Goal: Communication & Community: Participate in discussion

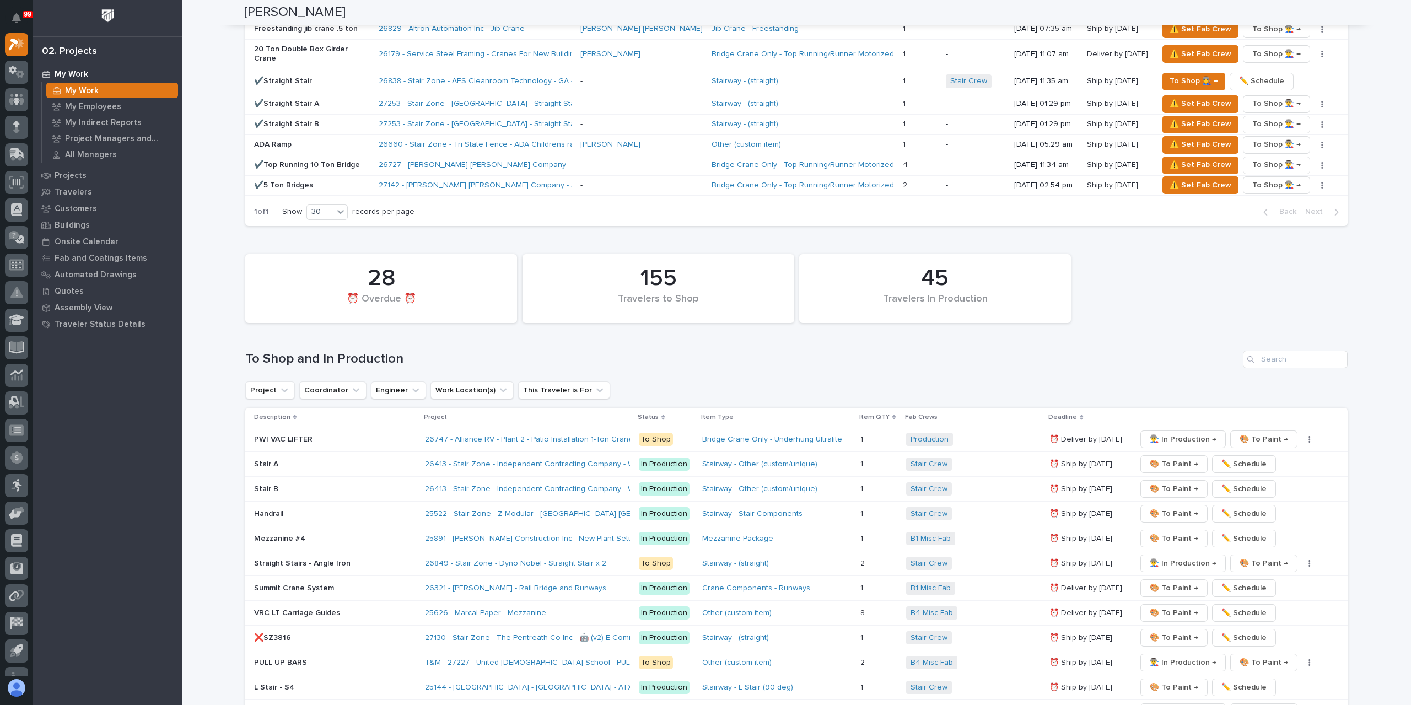
scroll to position [1212, 0]
click at [1285, 349] on input "Search" at bounding box center [1294, 358] width 105 height 18
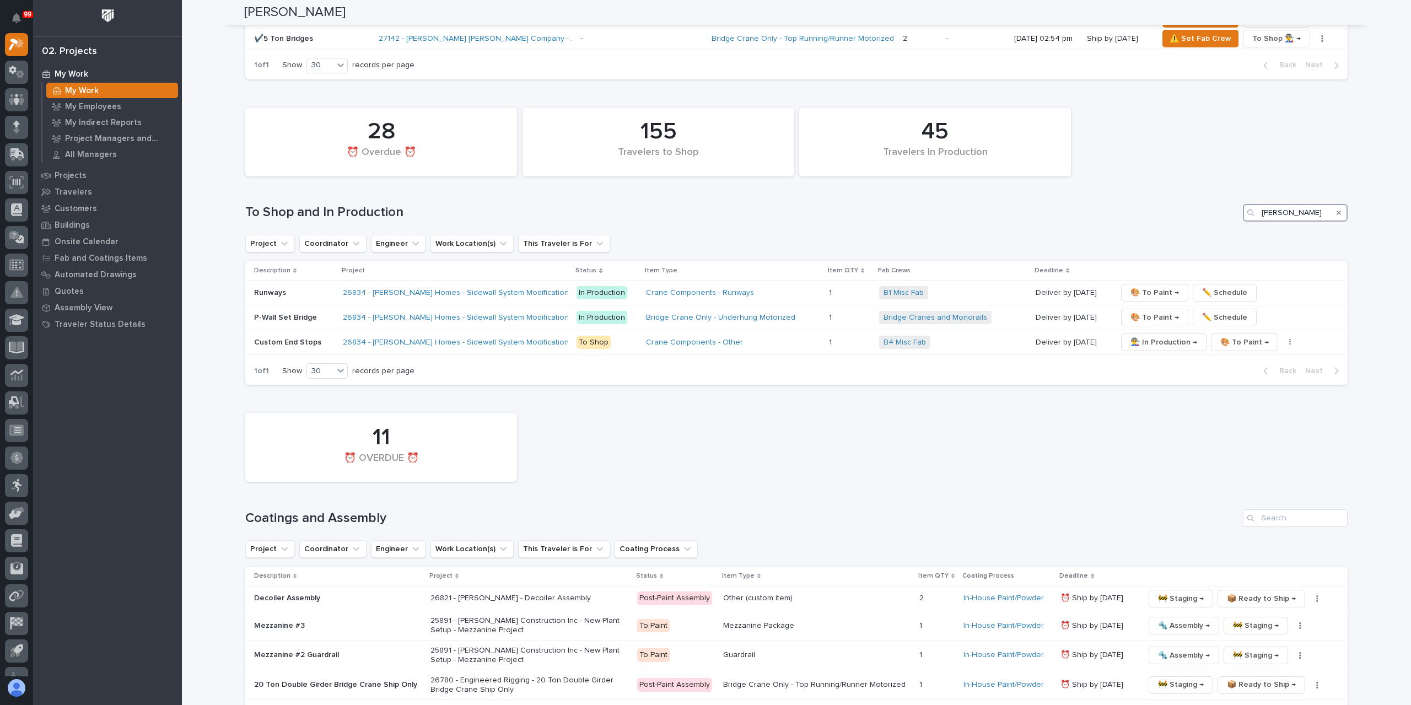
scroll to position [1377, 0]
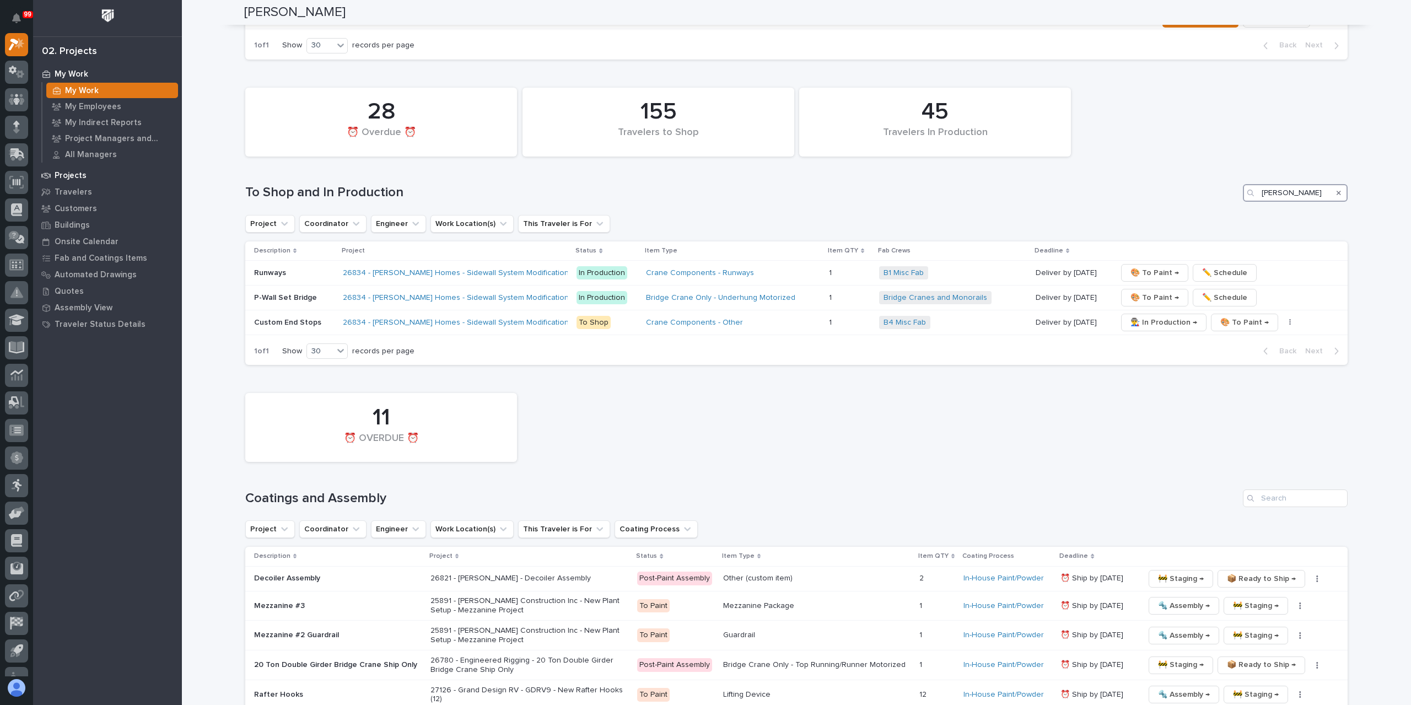
type input "[PERSON_NAME]"
click at [74, 171] on p "Projects" at bounding box center [71, 176] width 32 height 10
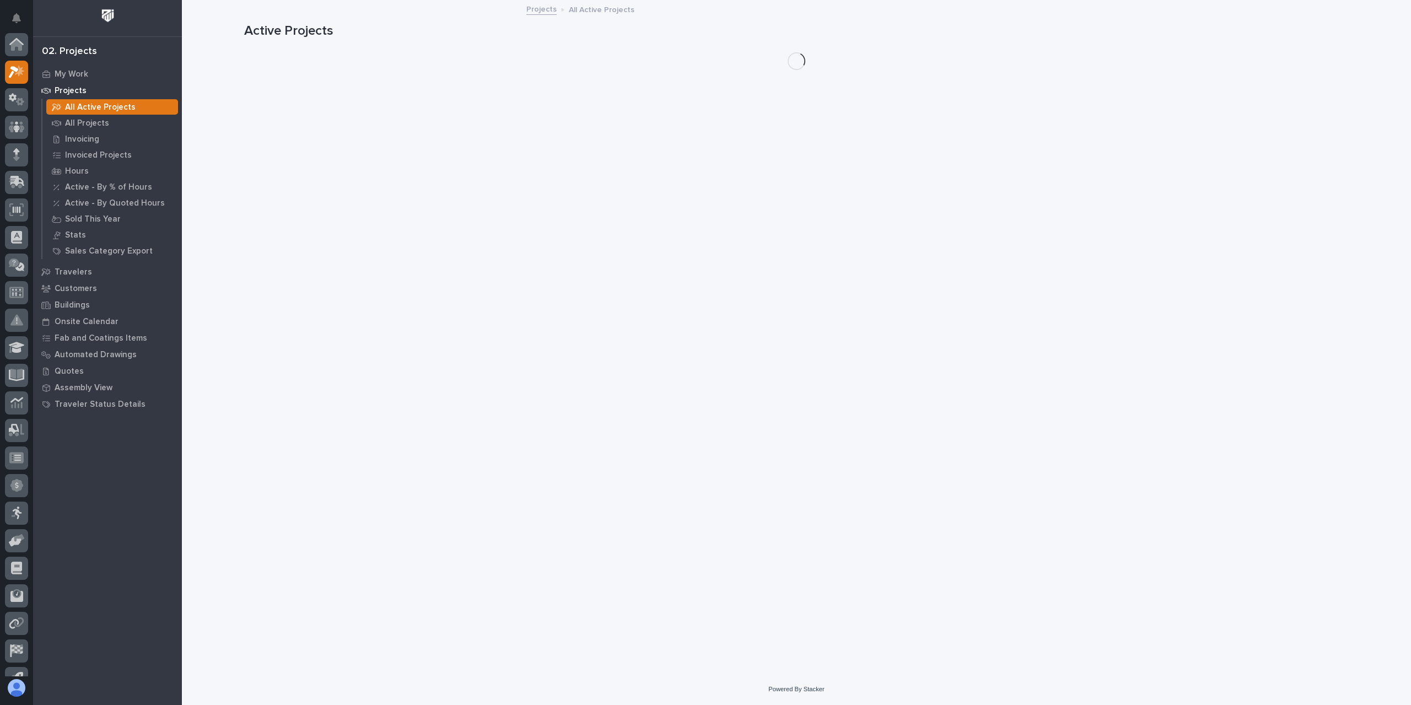
scroll to position [28, 0]
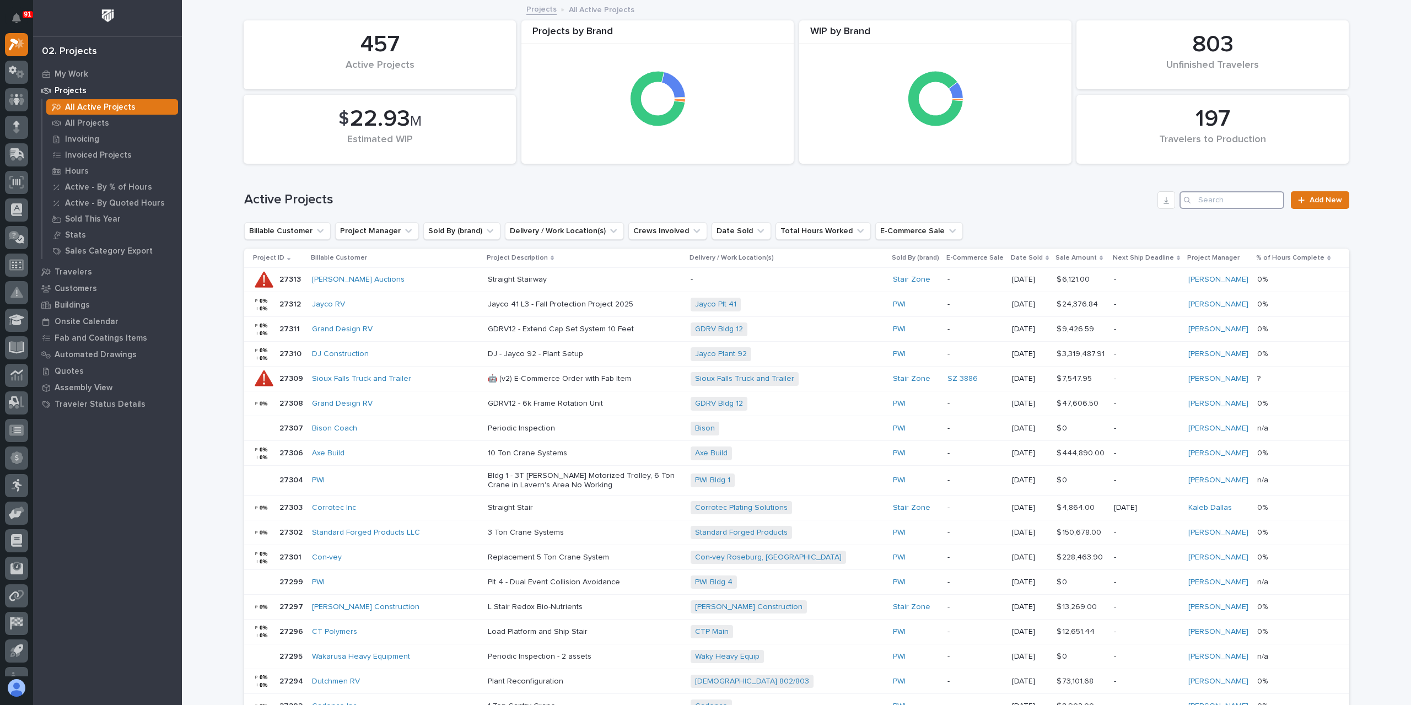
click at [1231, 204] on input "Search" at bounding box center [1231, 200] width 105 height 18
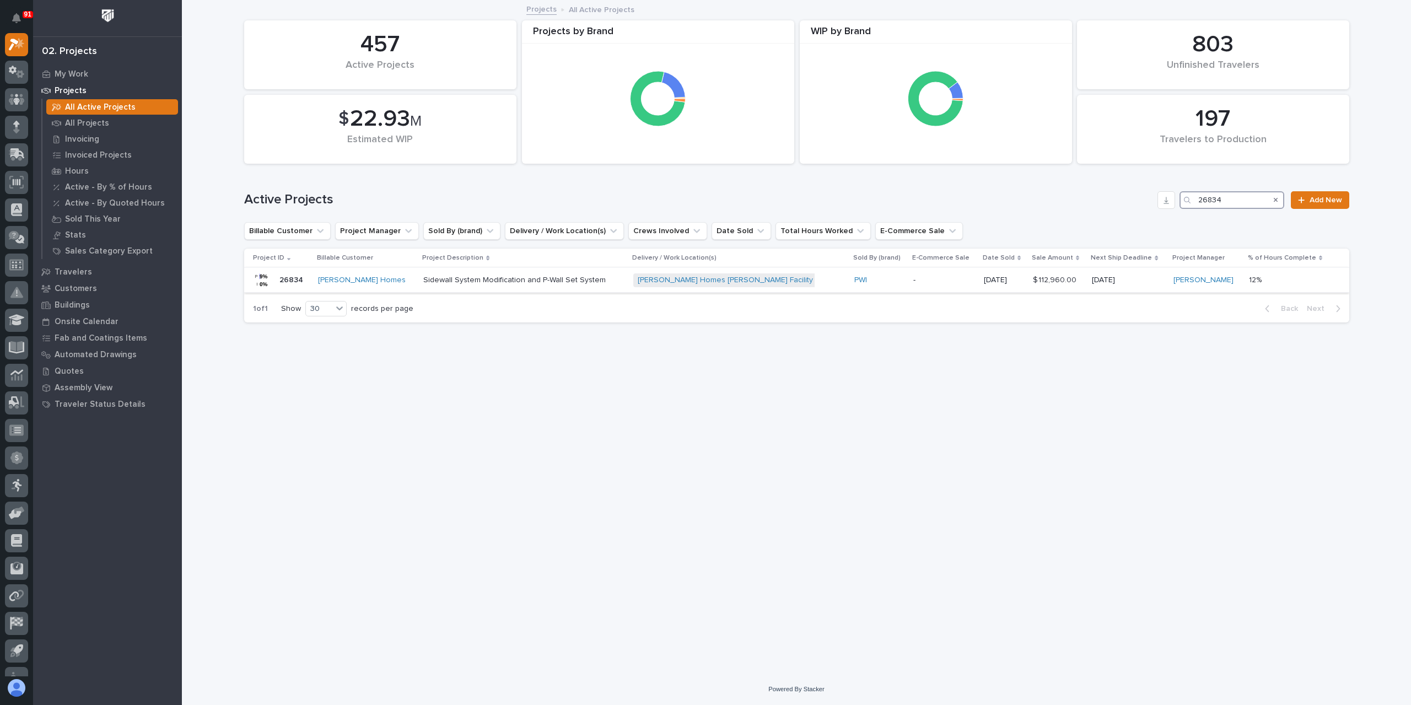
type input "26834"
click at [504, 287] on div "Sidewall System Modification and P-Wall Set System" at bounding box center [523, 280] width 201 height 18
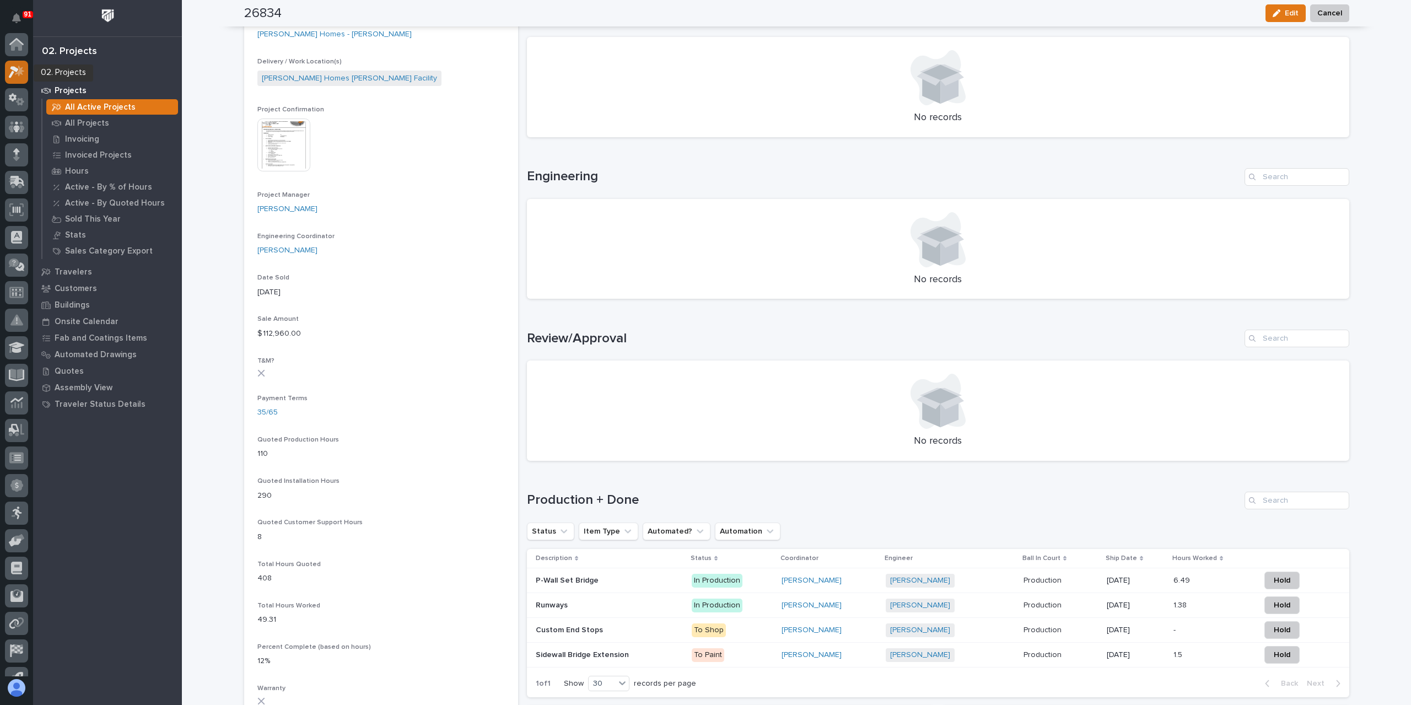
click at [23, 72] on icon at bounding box center [17, 72] width 16 height 13
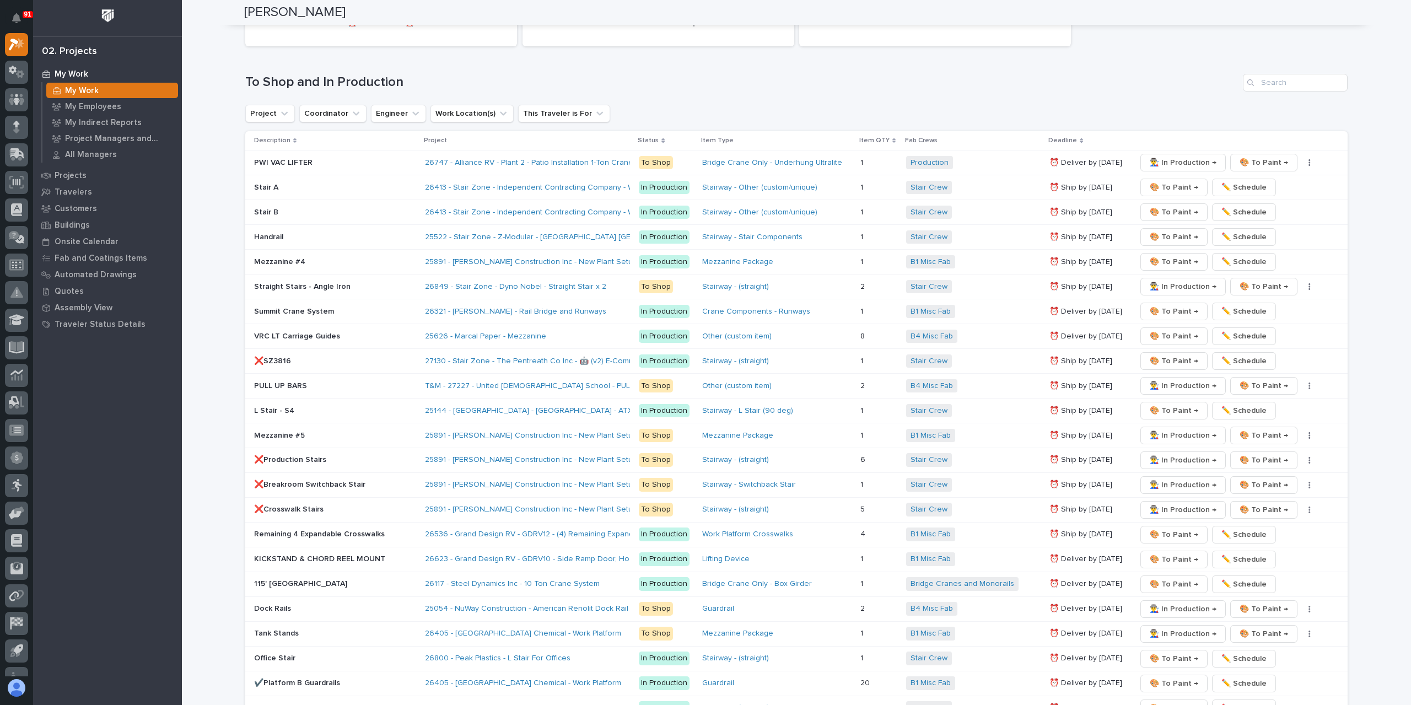
scroll to position [1433, 0]
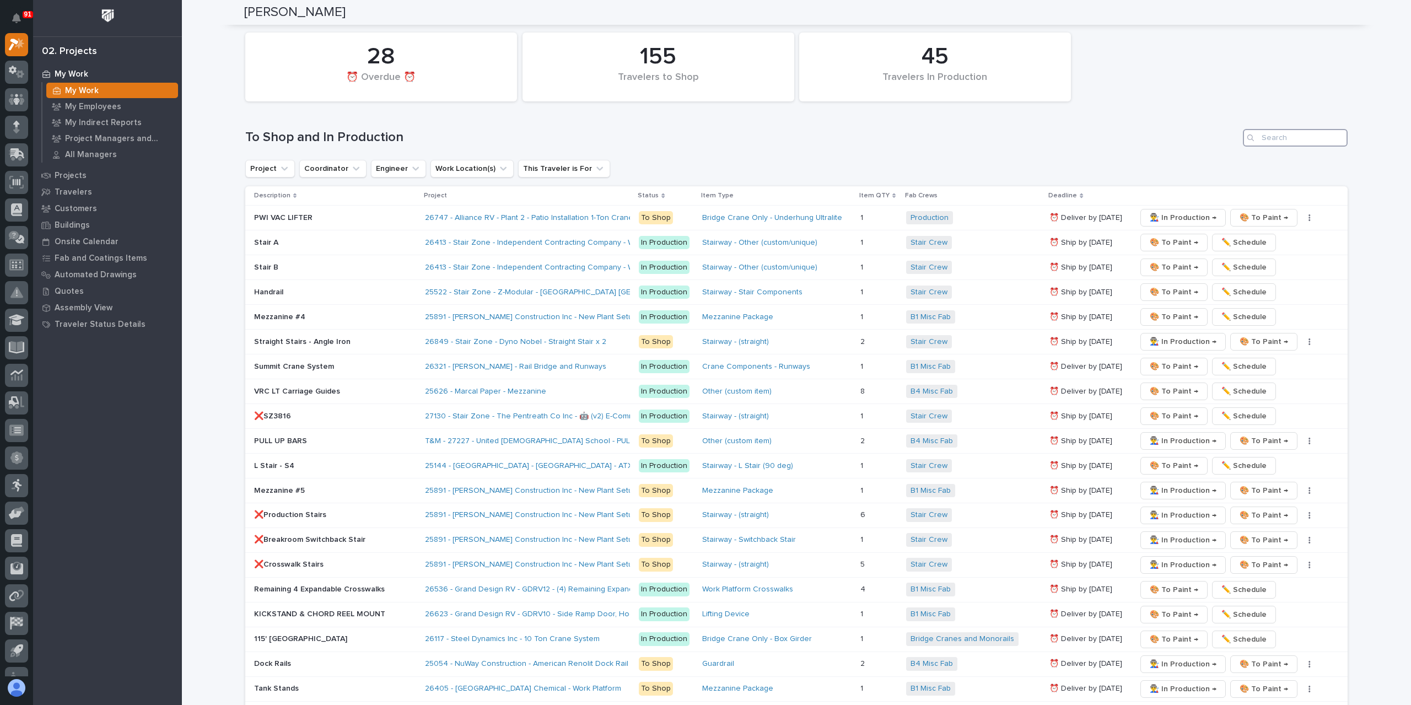
click at [1280, 129] on input "Search" at bounding box center [1294, 138] width 105 height 18
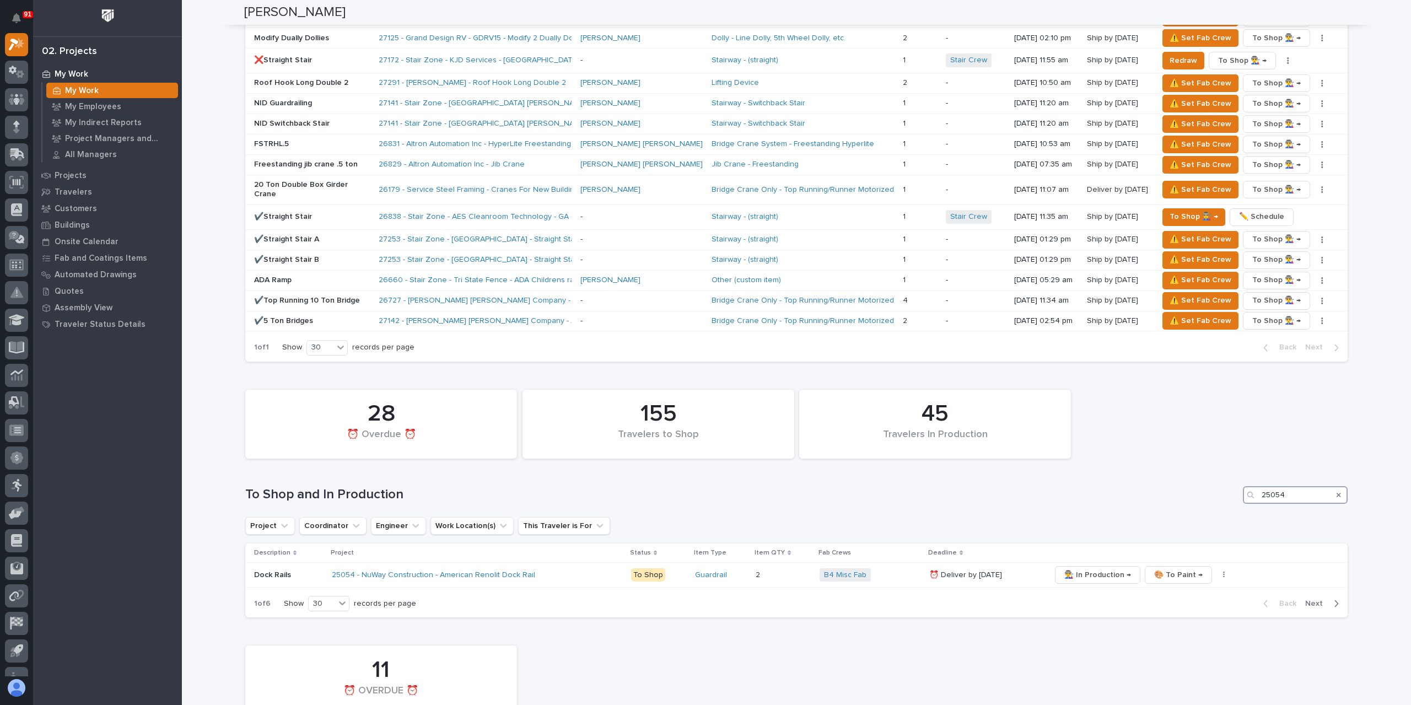
scroll to position [1088, 0]
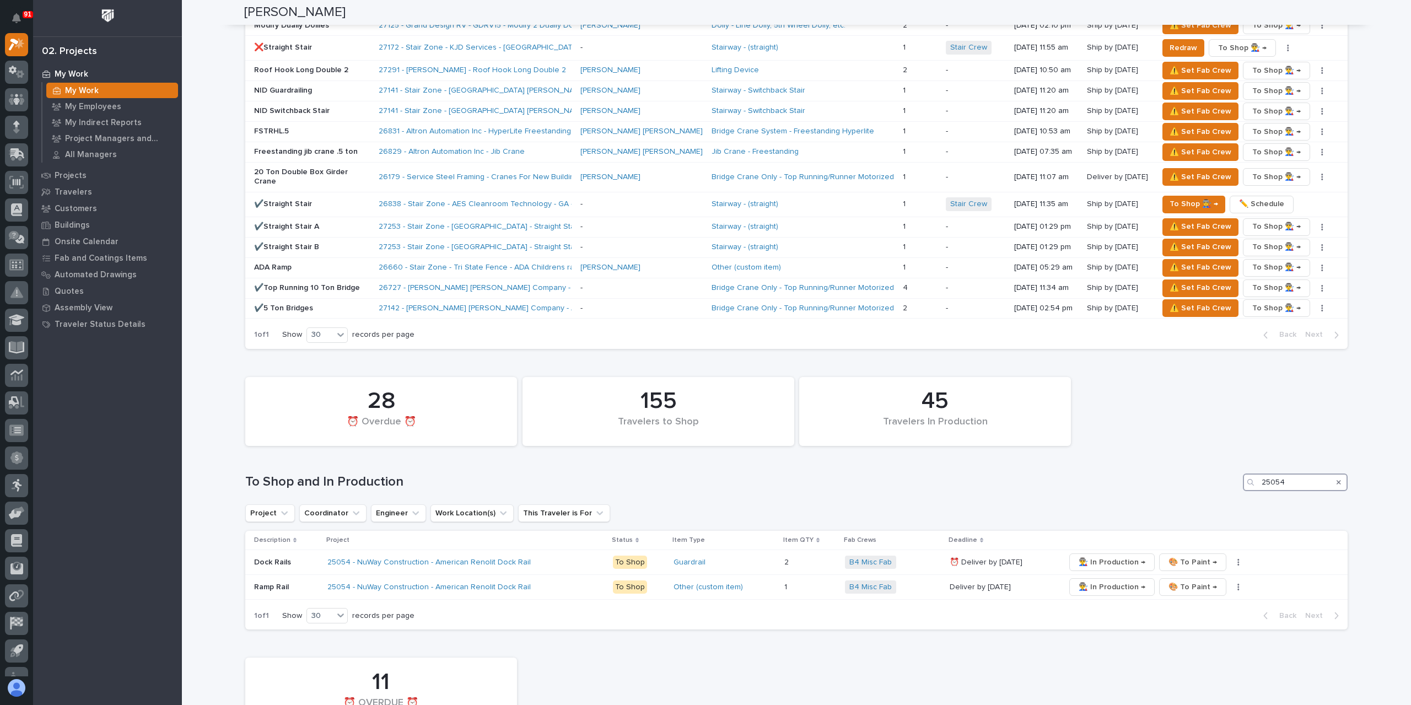
type input "25054"
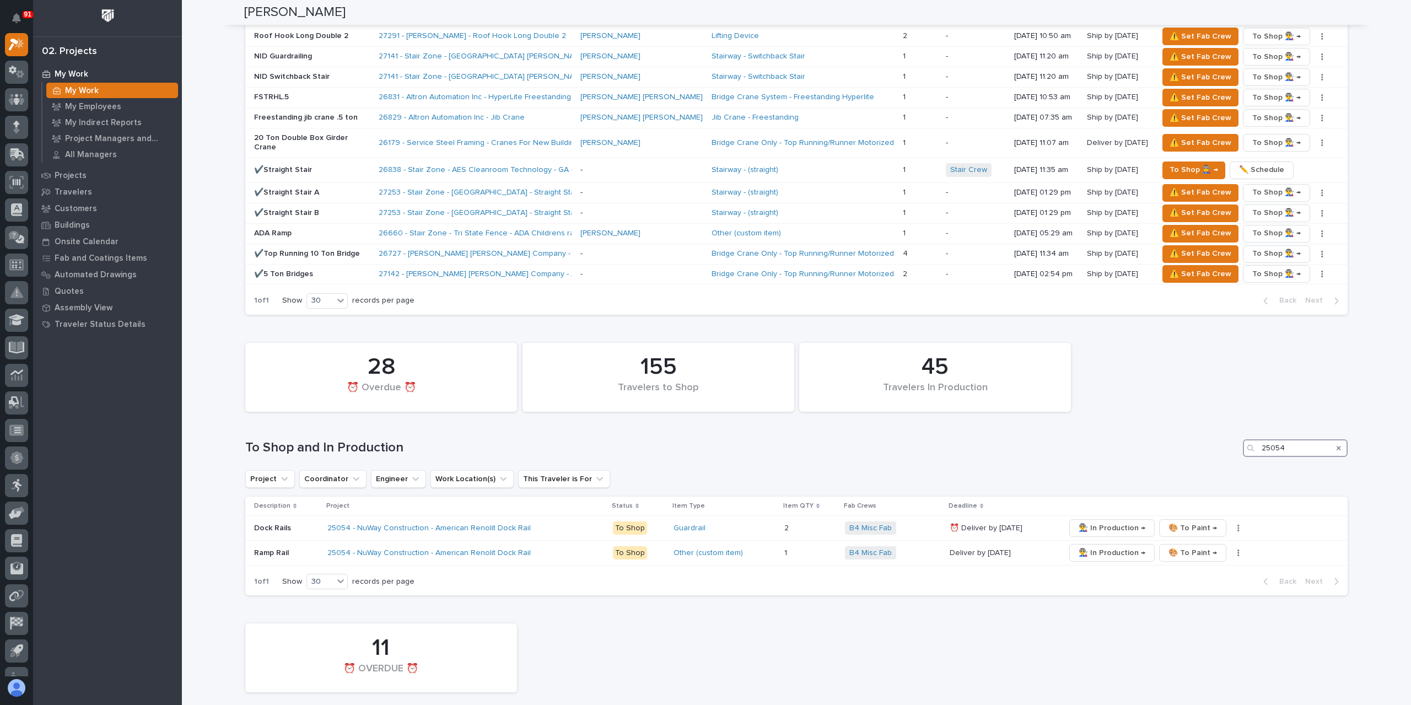
scroll to position [1253, 0]
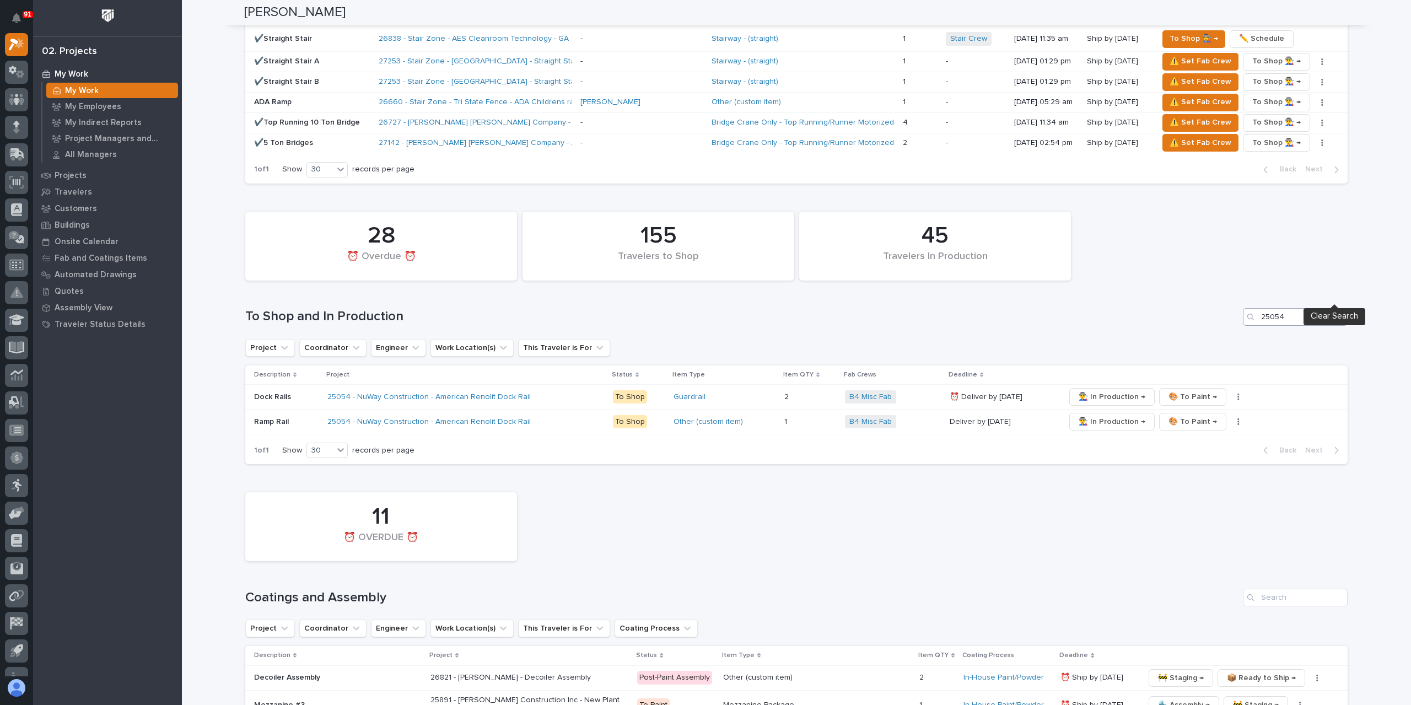
click at [1336, 314] on icon "Search" at bounding box center [1338, 317] width 4 height 7
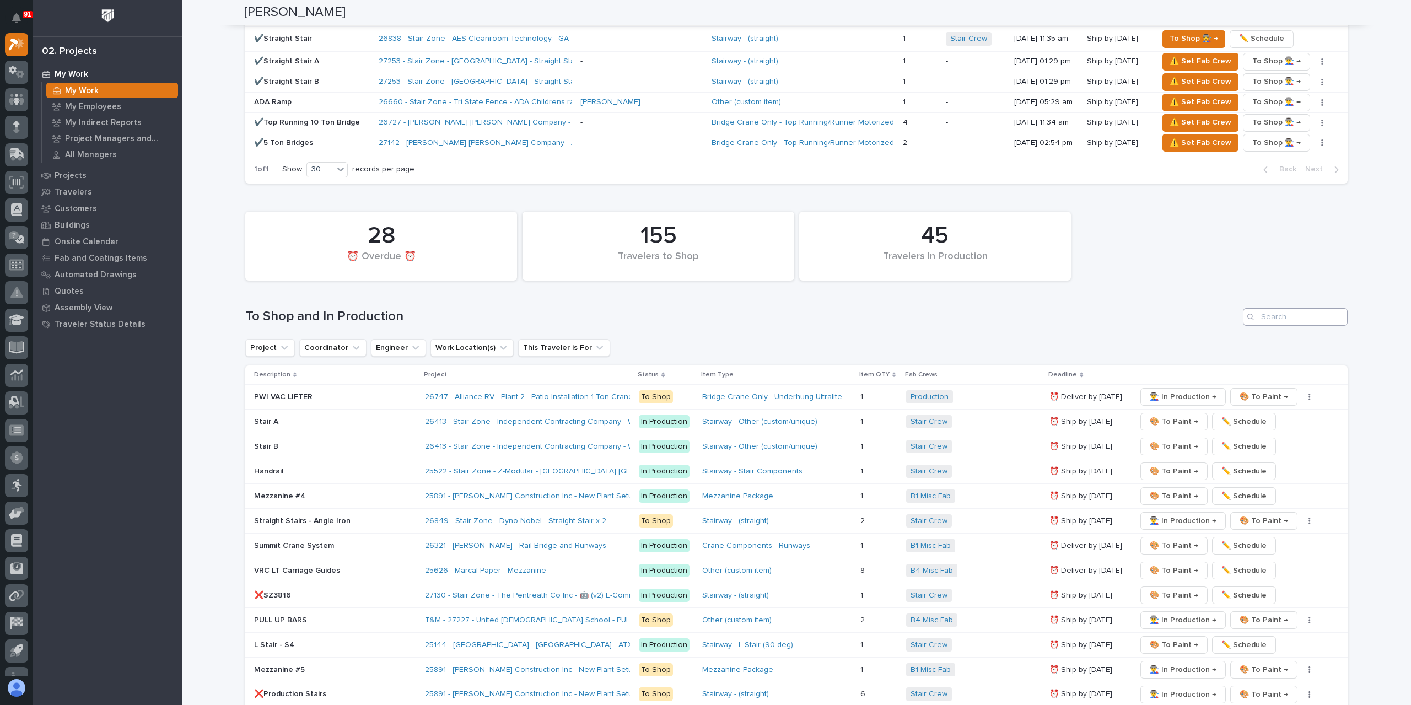
scroll to position [1598, 0]
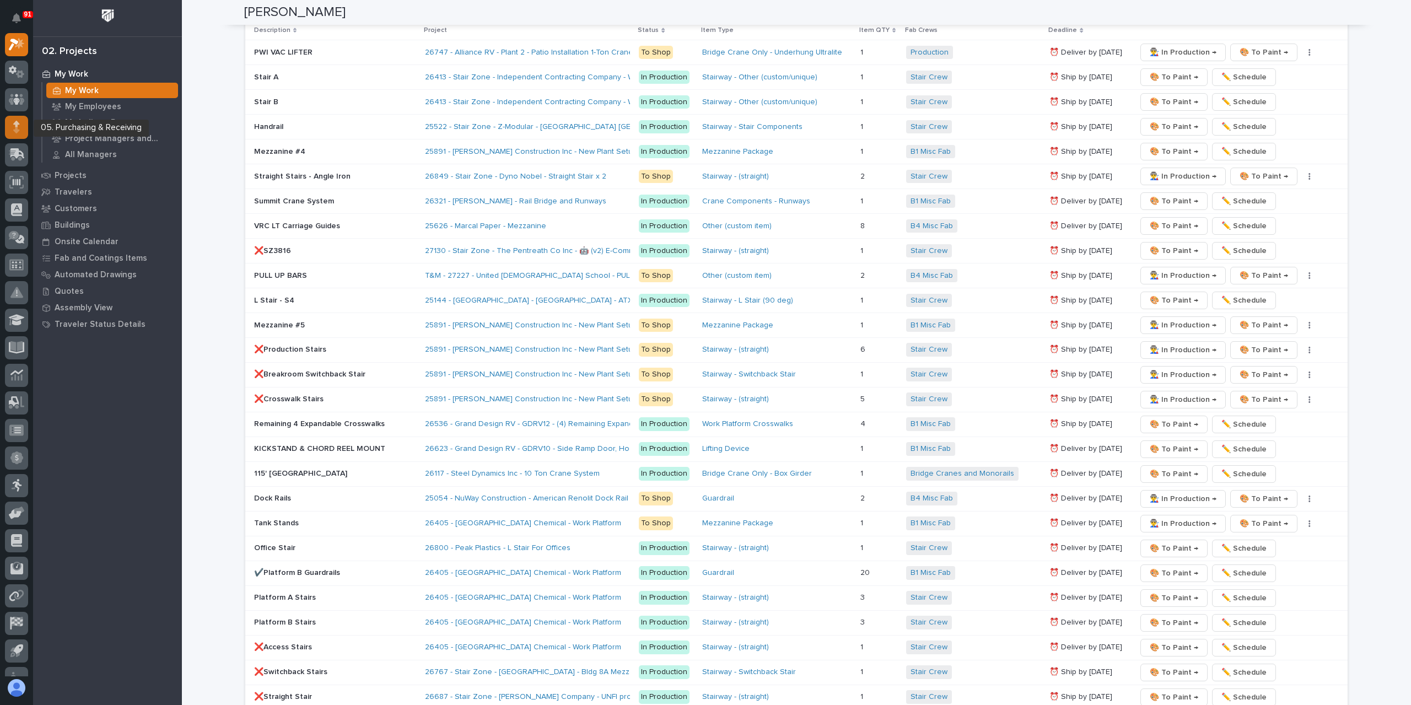
click at [21, 129] on div at bounding box center [16, 127] width 23 height 23
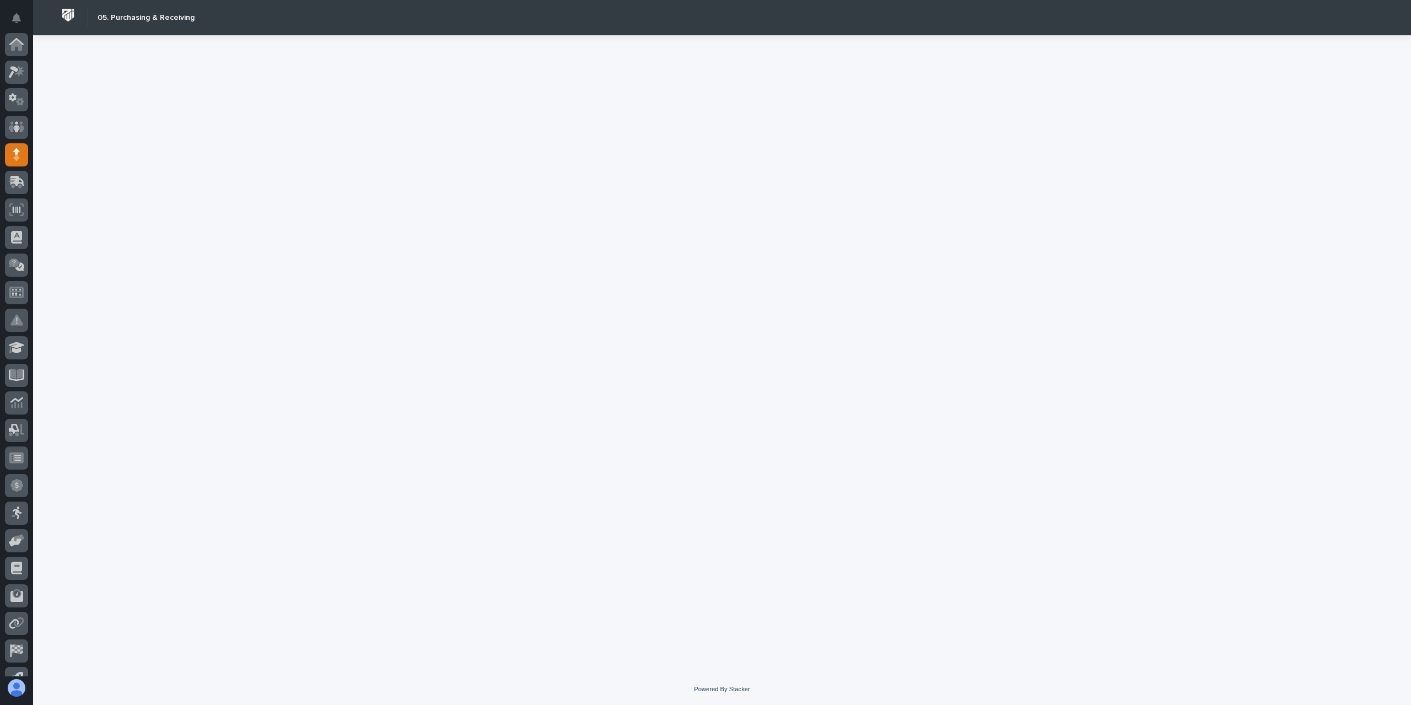
scroll to position [73, 0]
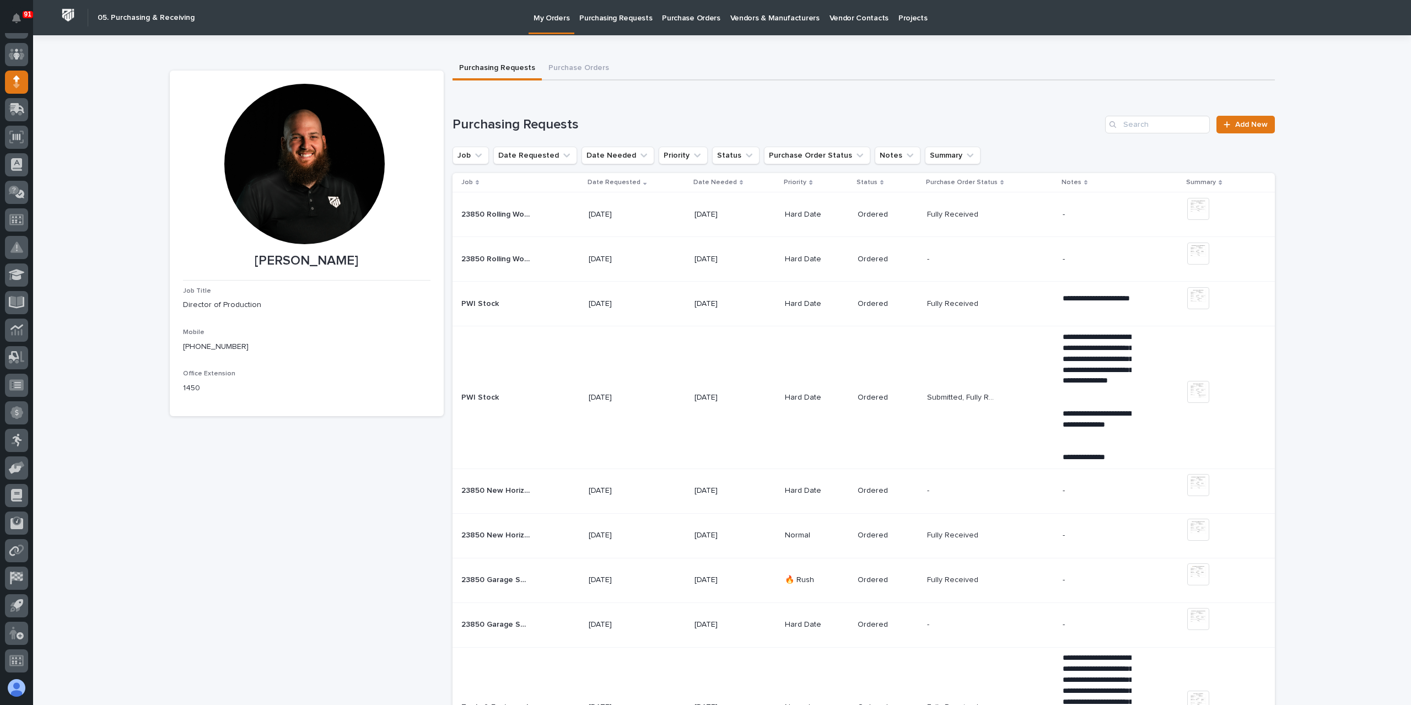
click at [623, 19] on p "Purchasing Requests" at bounding box center [615, 11] width 73 height 23
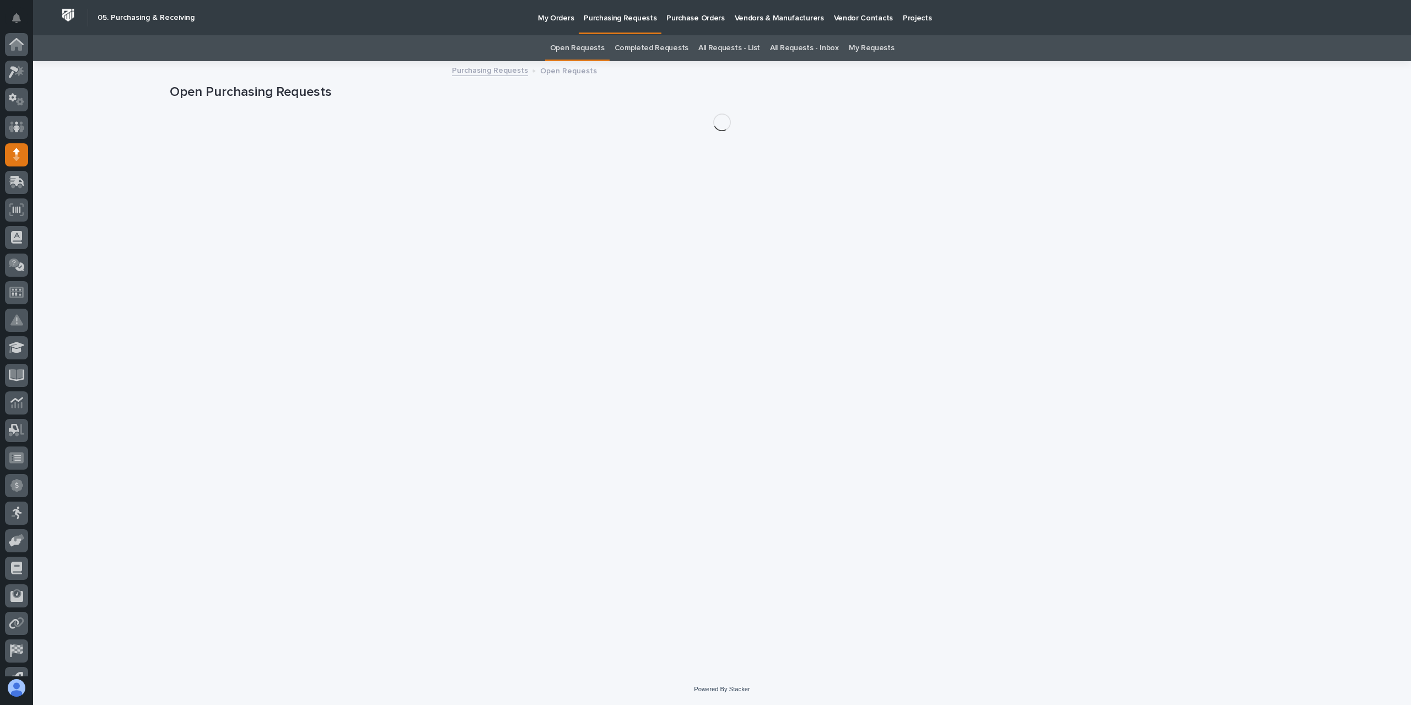
scroll to position [73, 0]
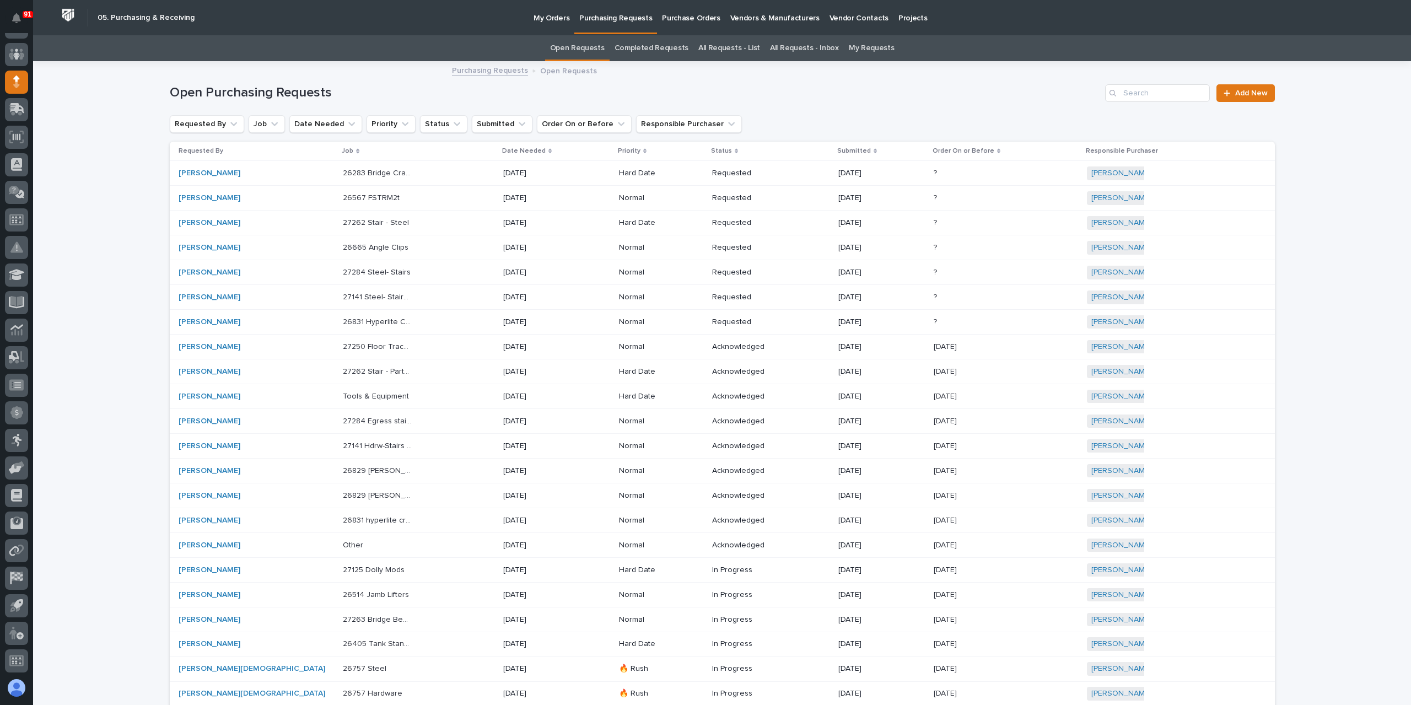
click at [785, 55] on link "All Requests - Inbox" at bounding box center [804, 48] width 69 height 26
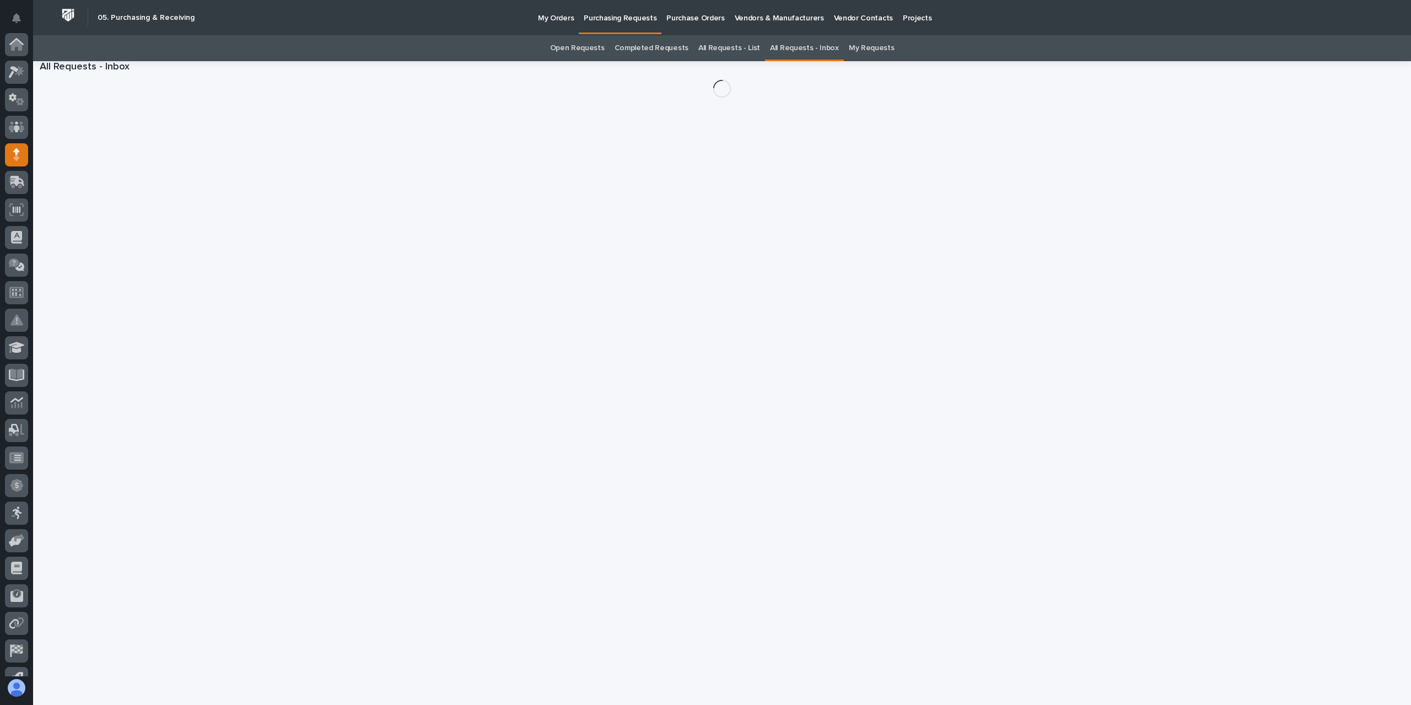
scroll to position [73, 0]
click at [722, 47] on link "All Requests - List" at bounding box center [729, 48] width 62 height 26
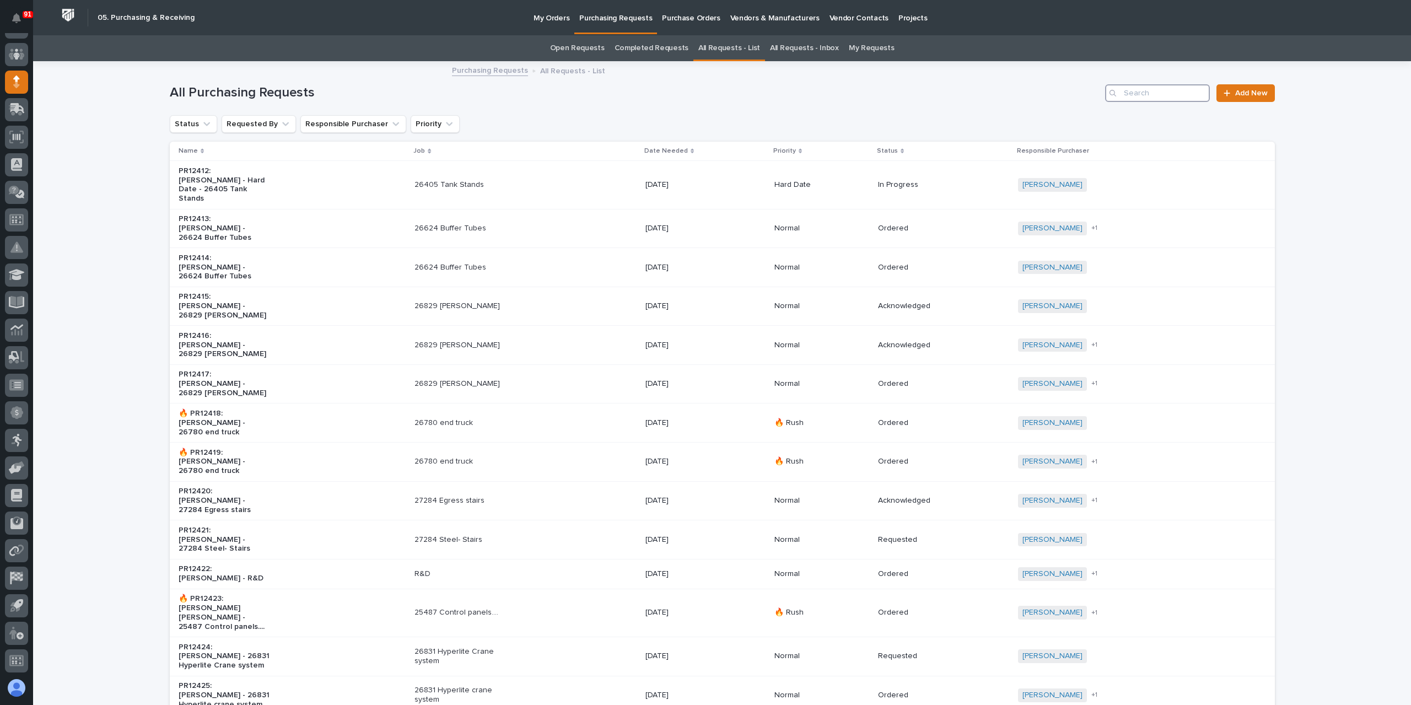
click at [1127, 96] on input "Search" at bounding box center [1157, 93] width 105 height 18
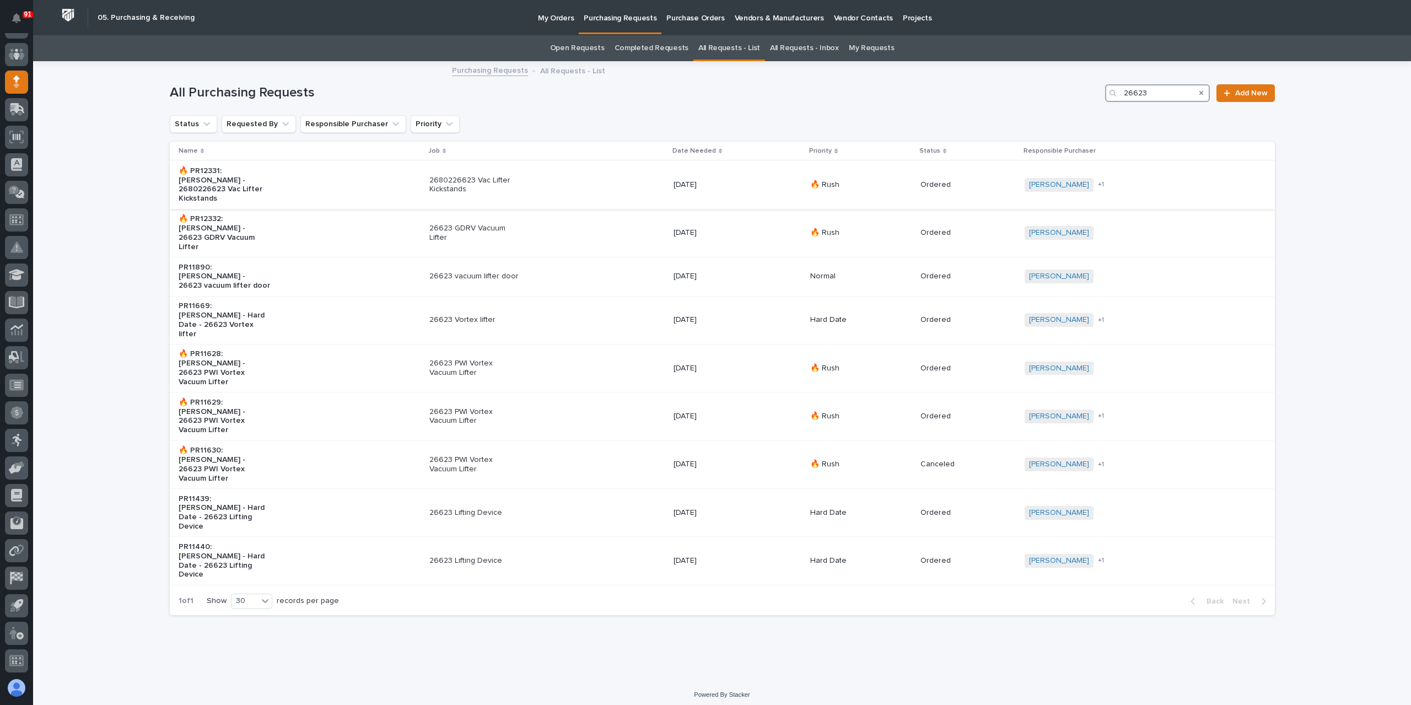
type input "26623"
click at [489, 187] on p "2680226623 Vac Lifter Kickstands" at bounding box center [475, 185] width 92 height 19
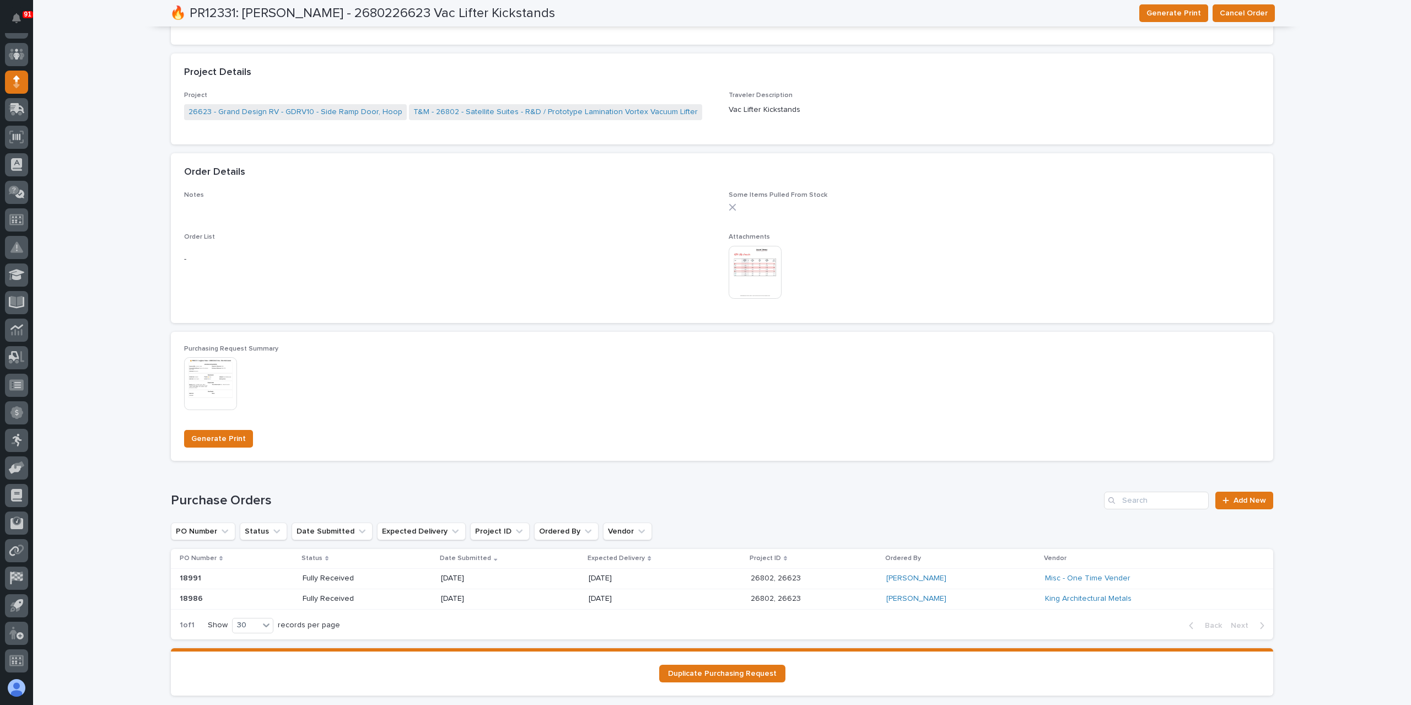
scroll to position [498, 0]
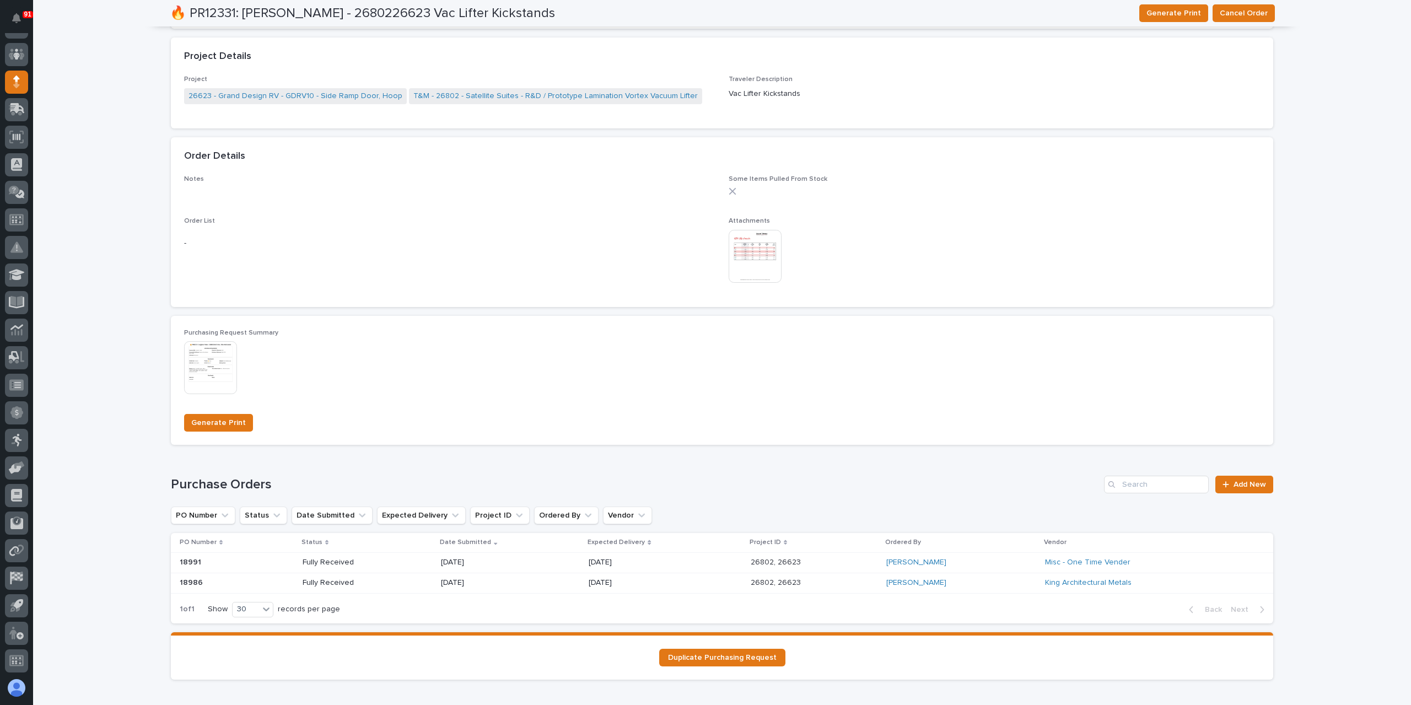
click at [756, 256] on img at bounding box center [754, 256] width 53 height 53
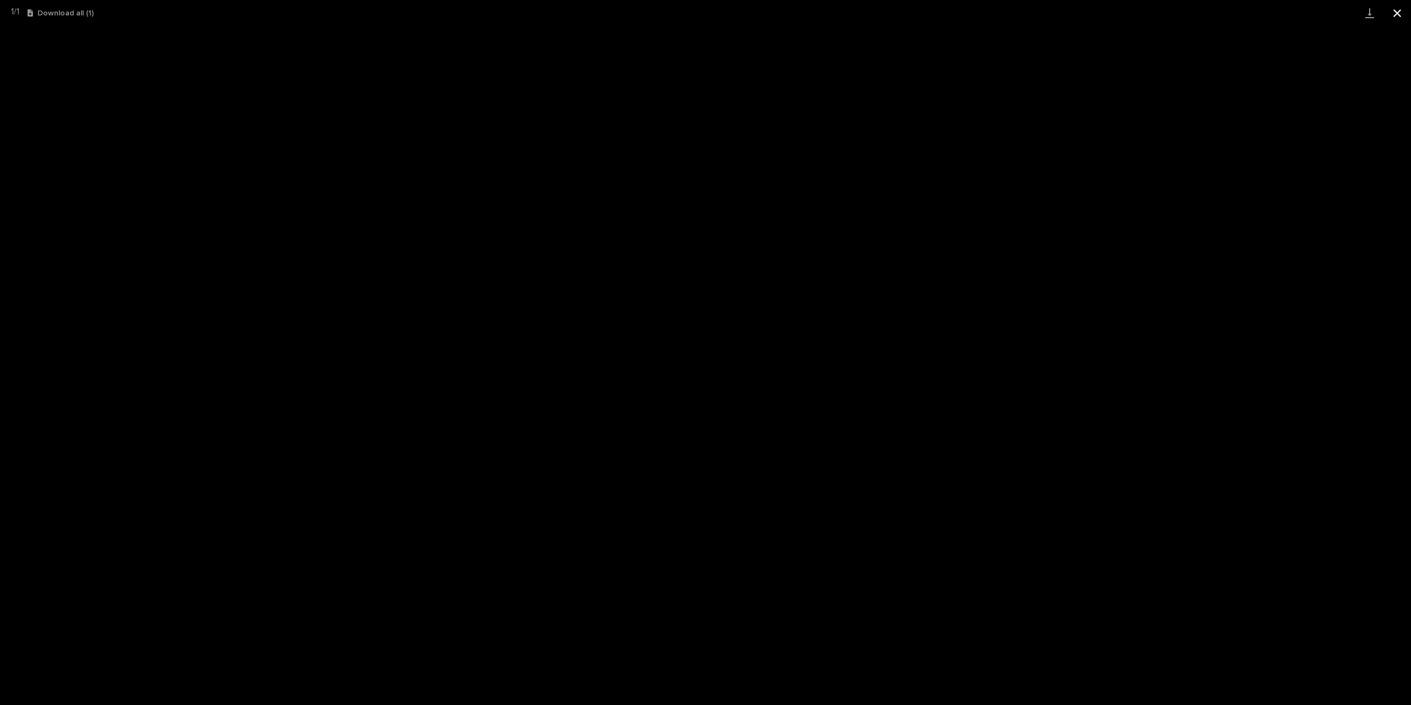
click at [1395, 16] on button "Close gallery" at bounding box center [1397, 13] width 28 height 26
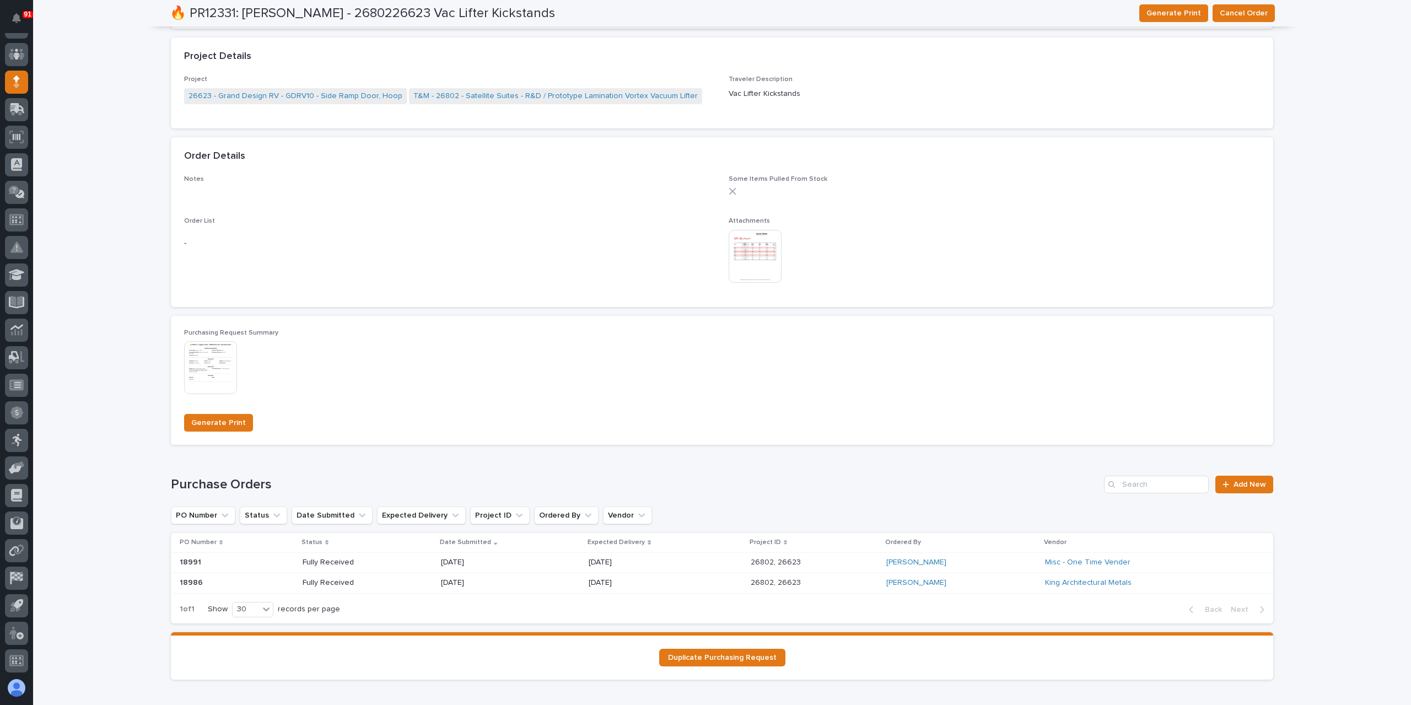
click at [345, 558] on p "Fully Received" at bounding box center [341, 562] width 79 height 9
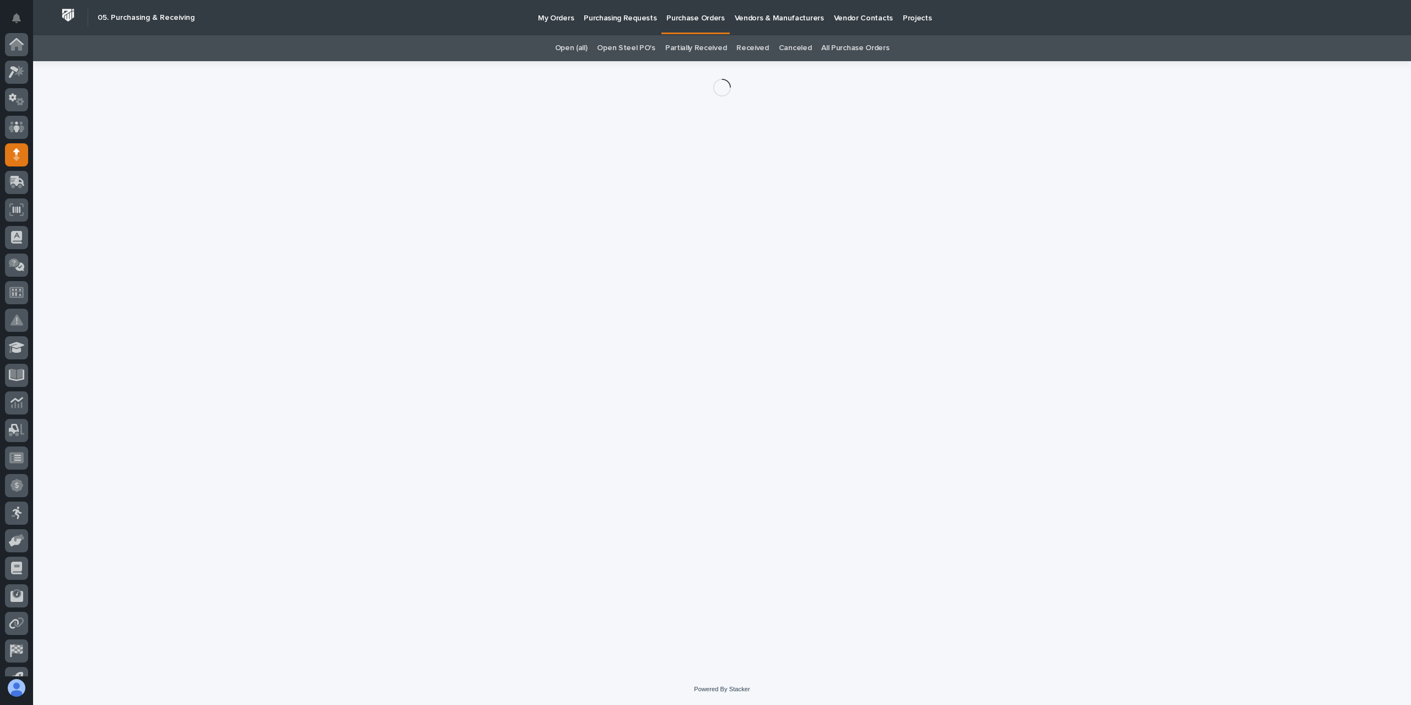
scroll to position [73, 0]
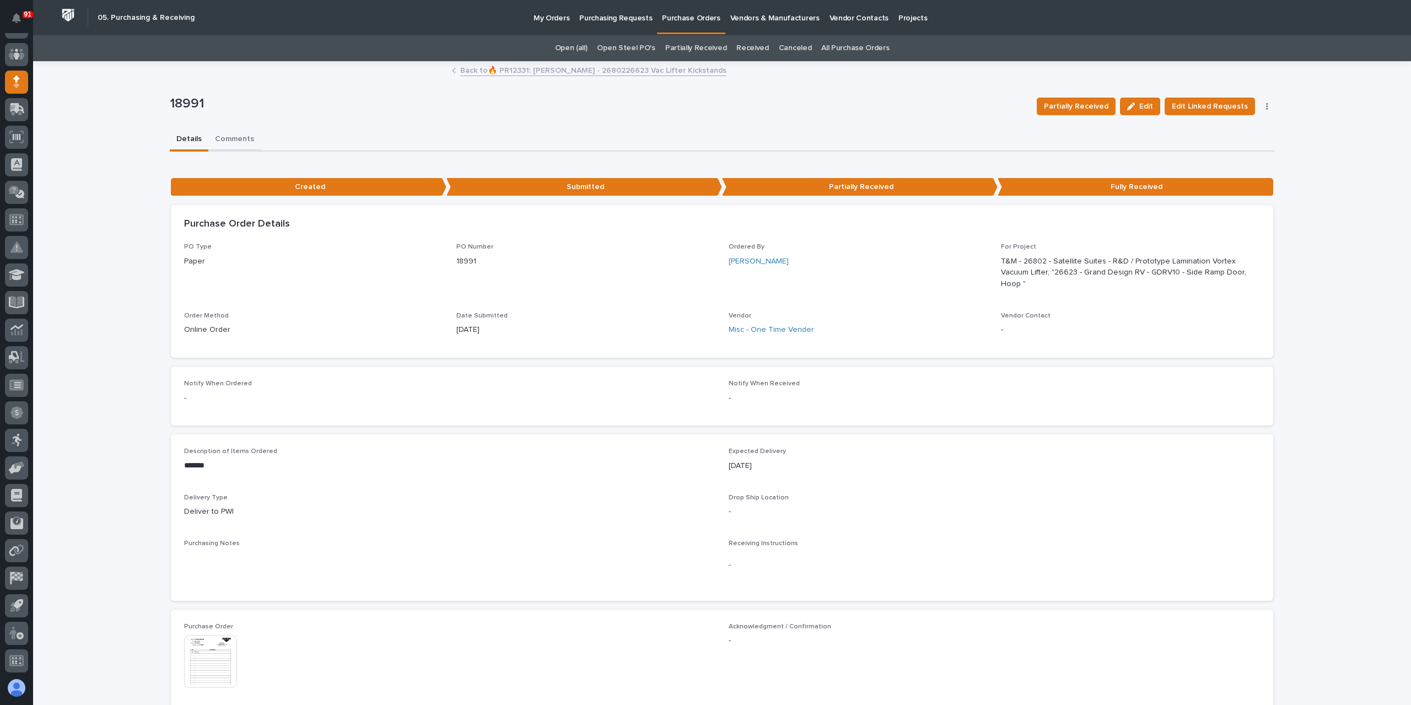
click at [231, 133] on button "Comments" at bounding box center [234, 139] width 52 height 23
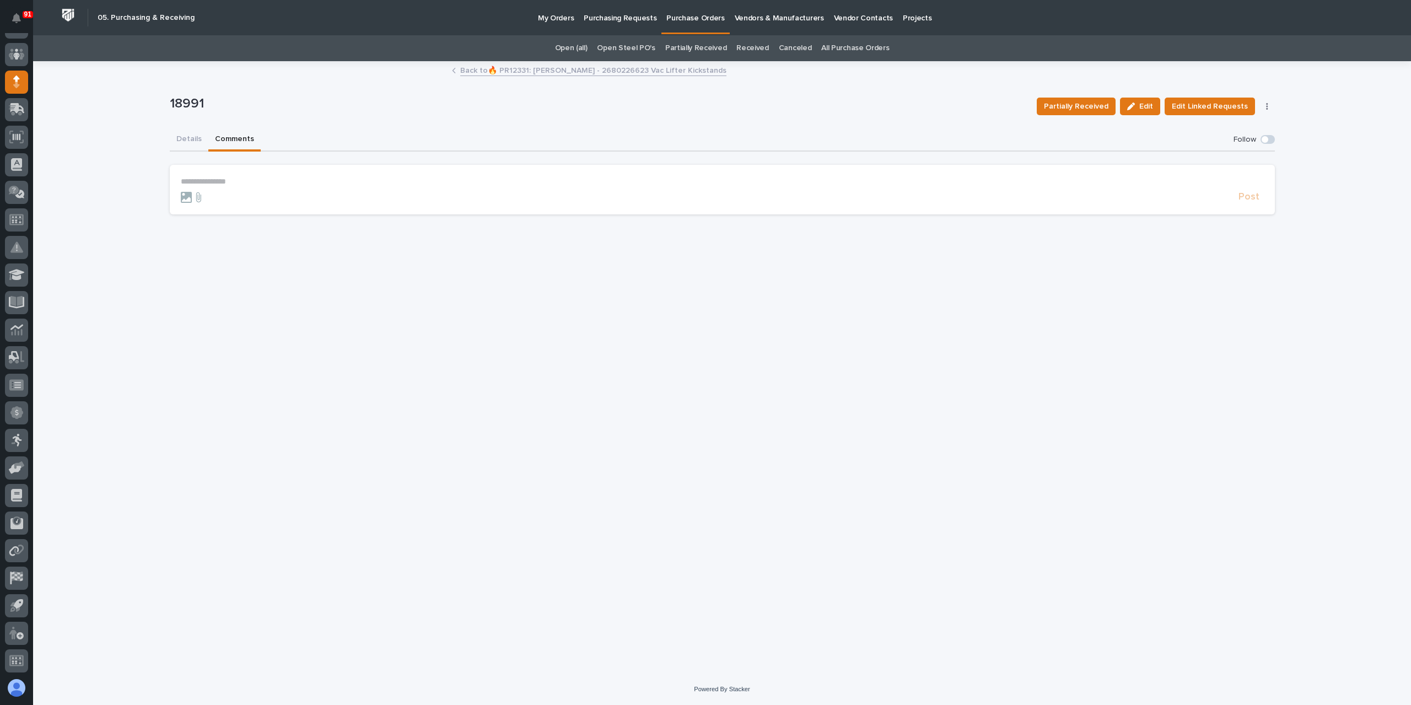
click at [276, 171] on section "**********" at bounding box center [722, 190] width 1105 height 50
click at [285, 186] on form "**********" at bounding box center [722, 190] width 1083 height 26
click at [293, 176] on section "**********" at bounding box center [722, 190] width 1105 height 50
click at [292, 178] on p "**********" at bounding box center [722, 181] width 1083 height 9
click at [323, 181] on span "**********" at bounding box center [338, 183] width 210 height 8
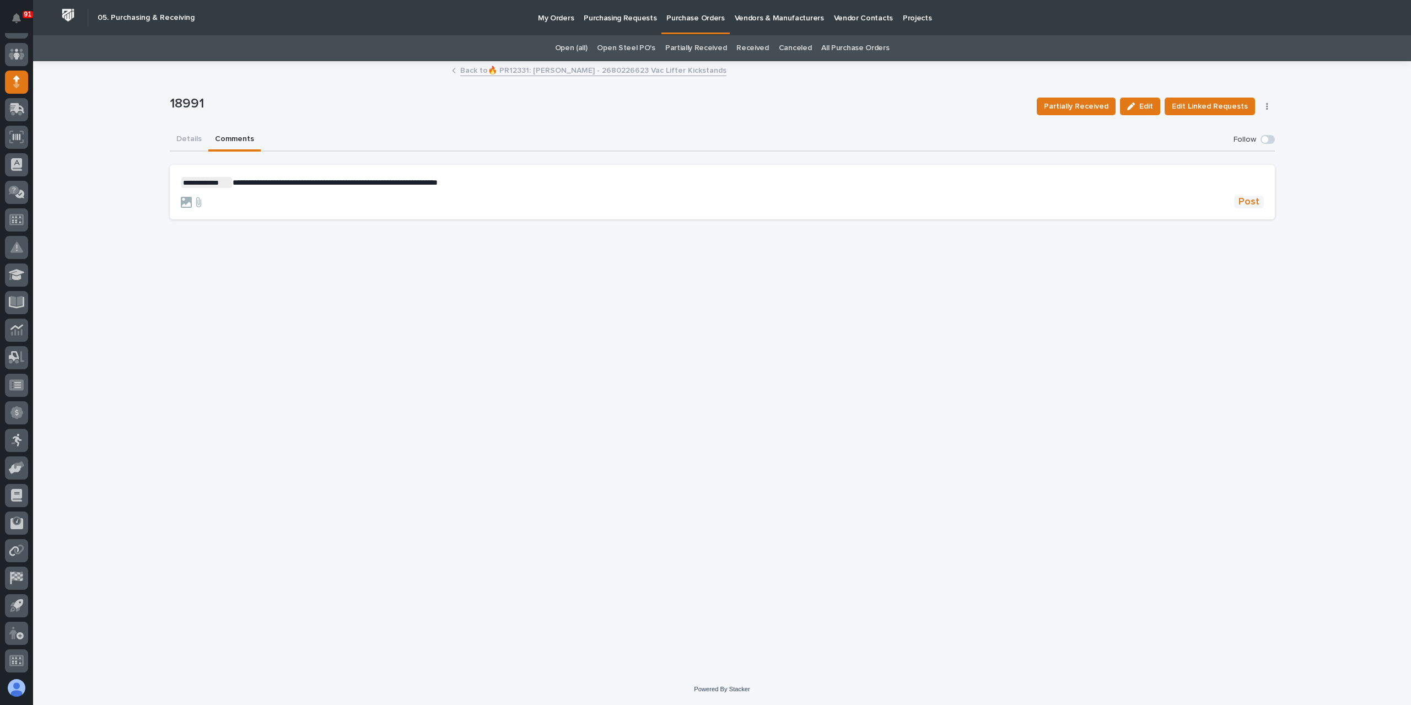
click at [1244, 198] on span "Post" at bounding box center [1248, 202] width 21 height 13
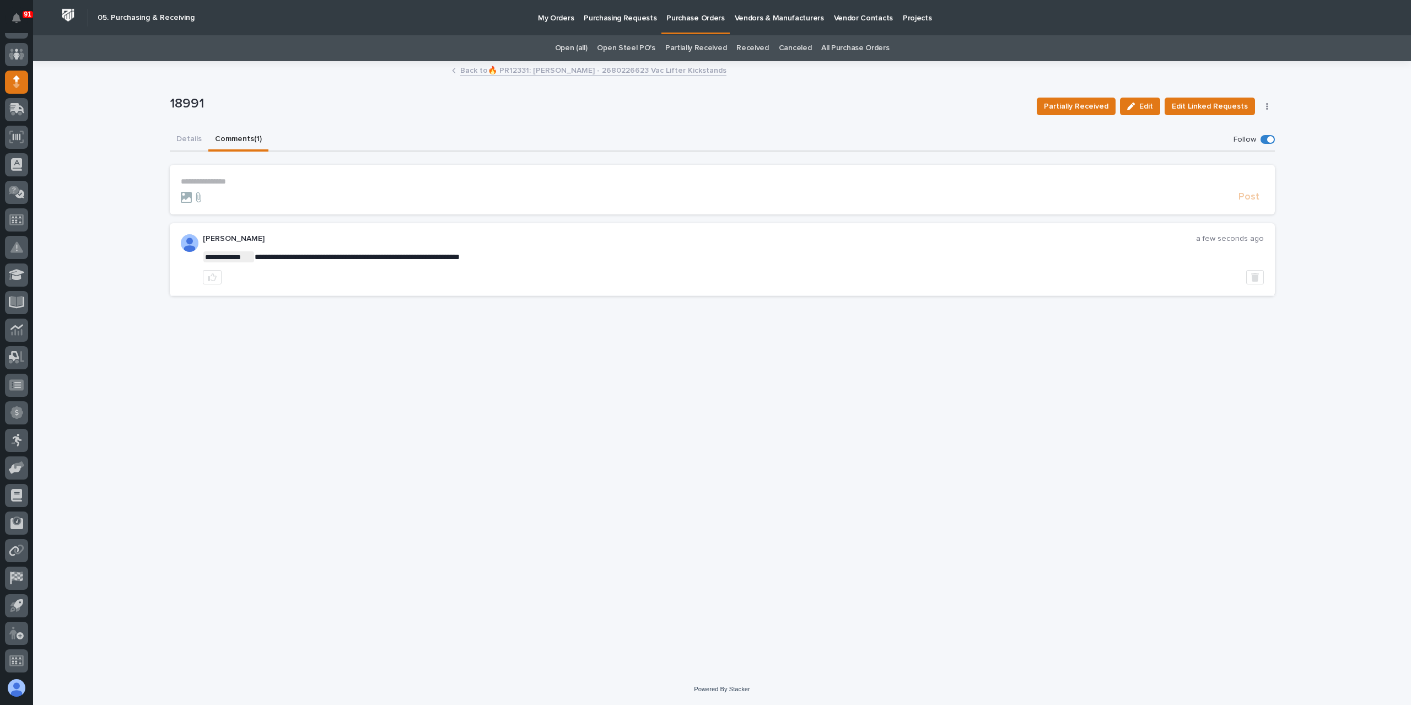
click at [502, 72] on link "Back to 🔥 PR12331: [PERSON_NAME] - 2680226623 Vac Lifter Kickstands" at bounding box center [593, 69] width 266 height 13
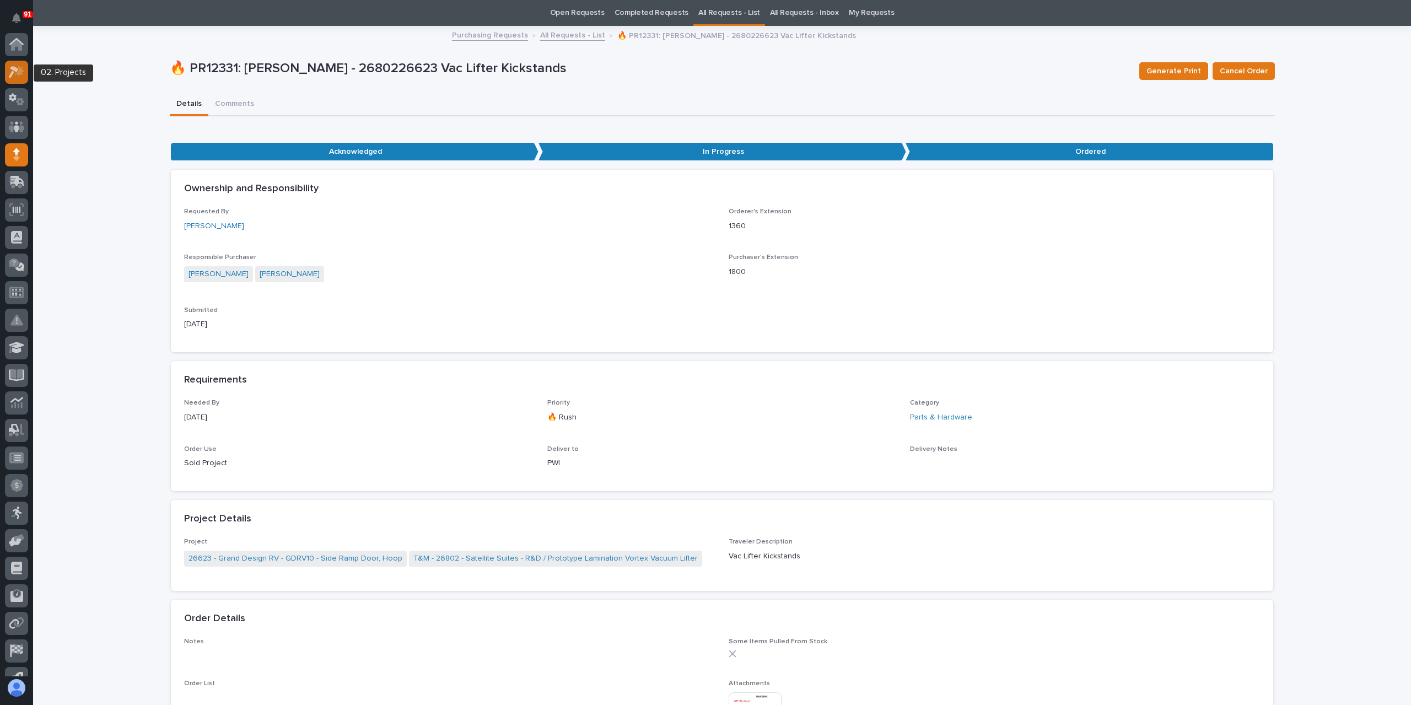
click at [26, 69] on div at bounding box center [16, 72] width 23 height 23
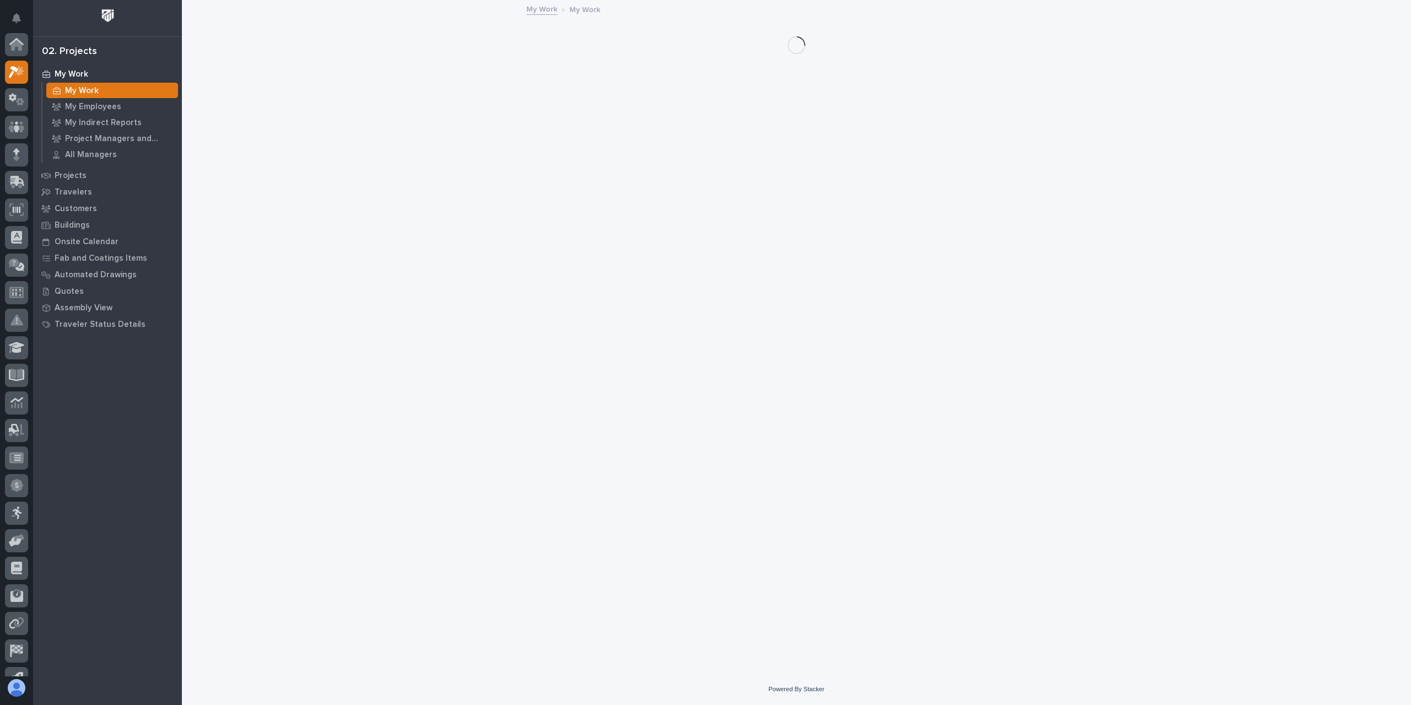
scroll to position [28, 0]
